Goal: Information Seeking & Learning: Learn about a topic

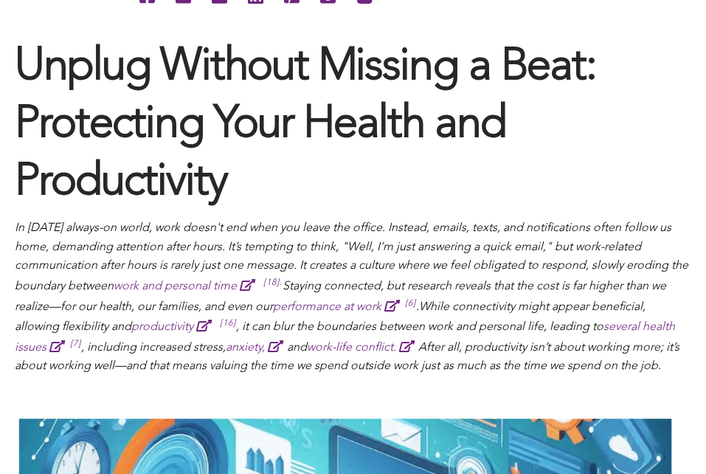
click at [448, 111] on h3 "Unplug Without Missing a Beat: Protecting Your Health and Productivity" at bounding box center [353, 125] width 677 height 173
